Goal: Browse casually

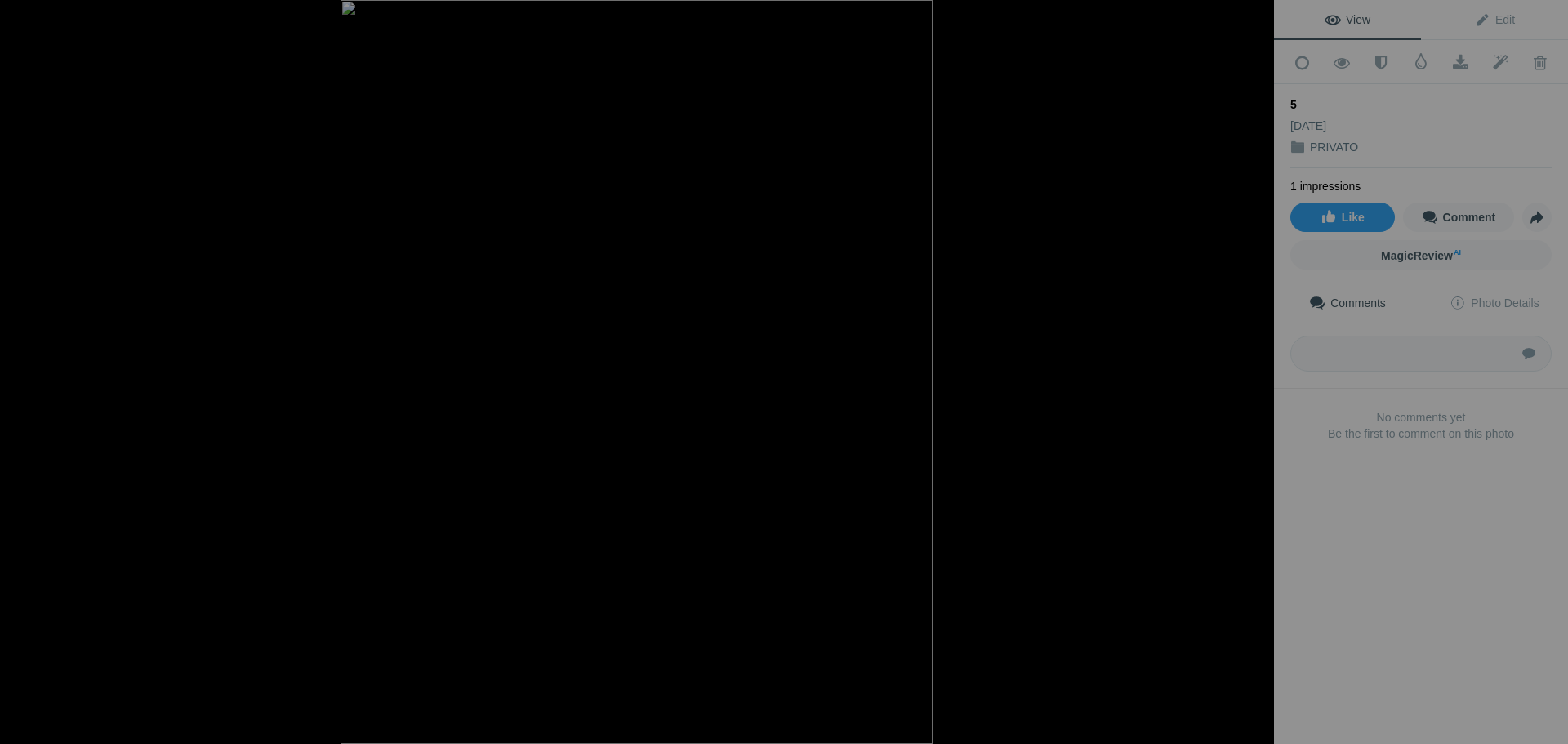
click at [1255, 15] on div at bounding box center [1255, 18] width 36 height 36
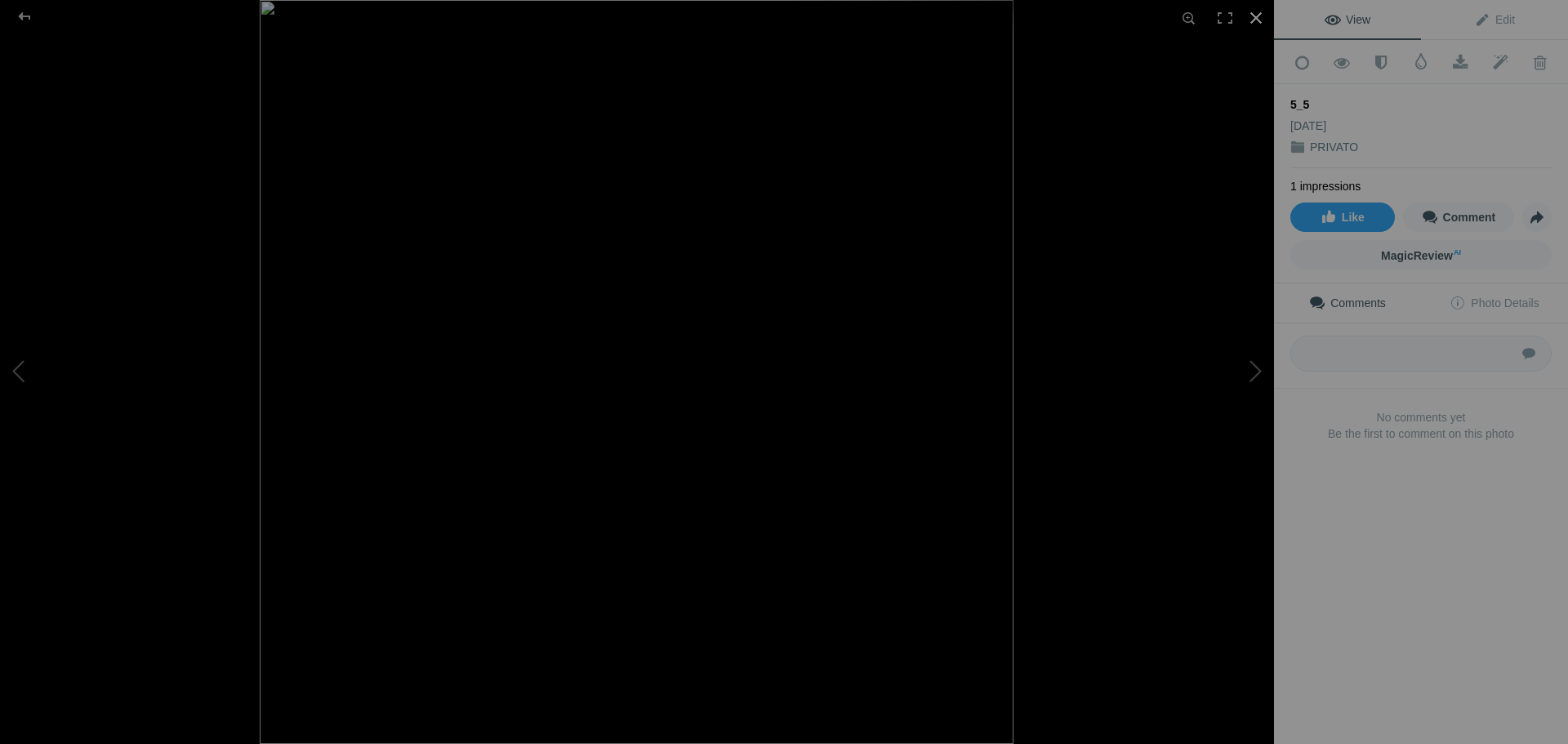
click at [1253, 20] on div at bounding box center [1255, 18] width 36 height 36
